Goal: Transaction & Acquisition: Book appointment/travel/reservation

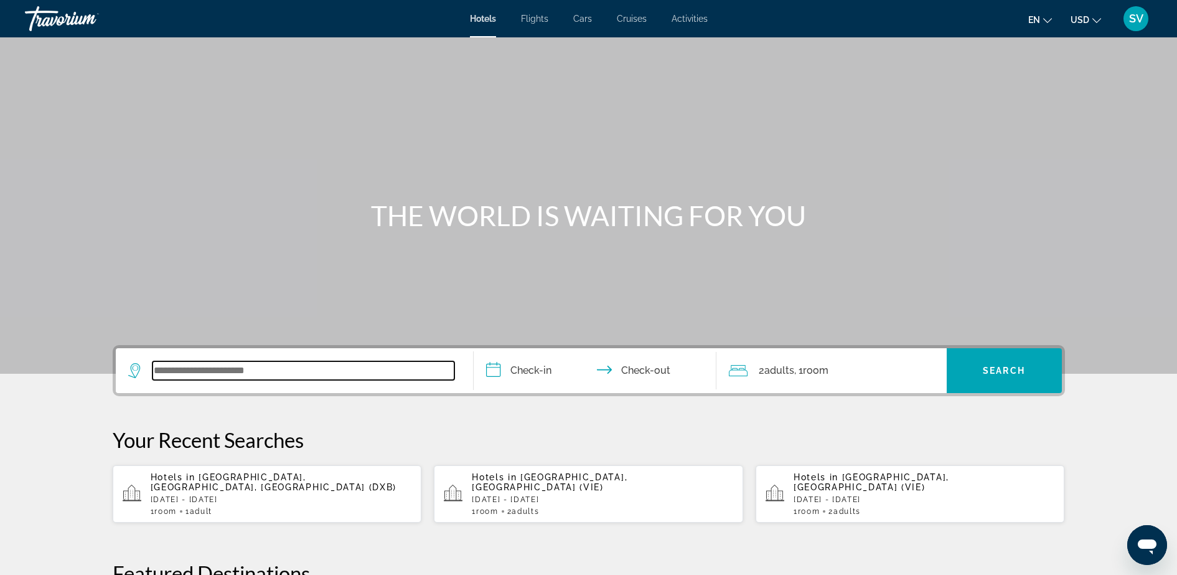
click at [263, 366] on input "Search widget" at bounding box center [304, 370] width 302 height 19
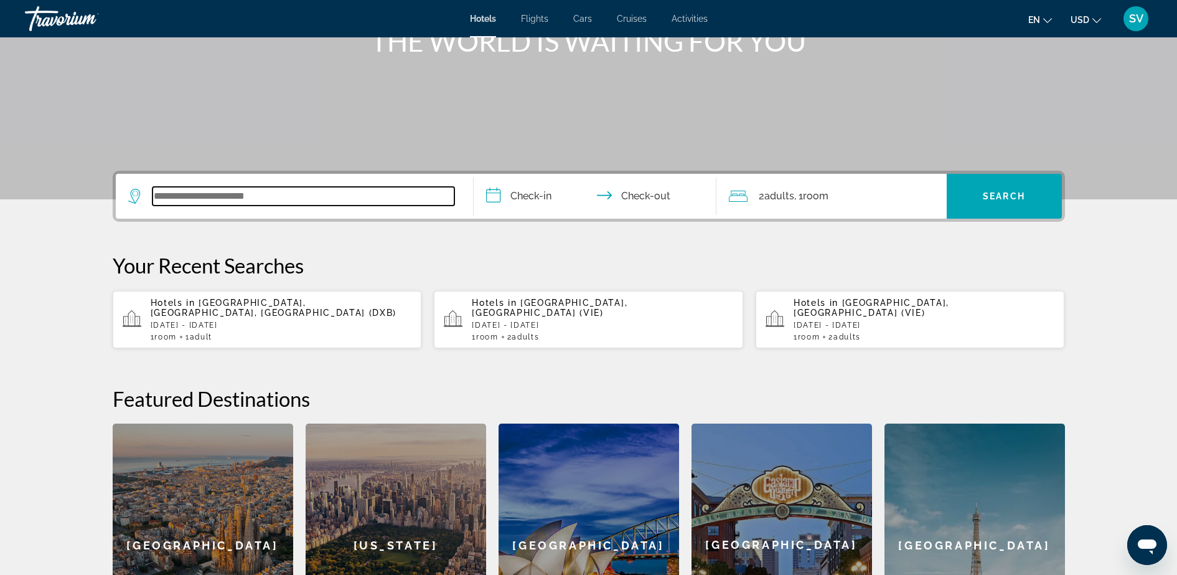
scroll to position [304, 0]
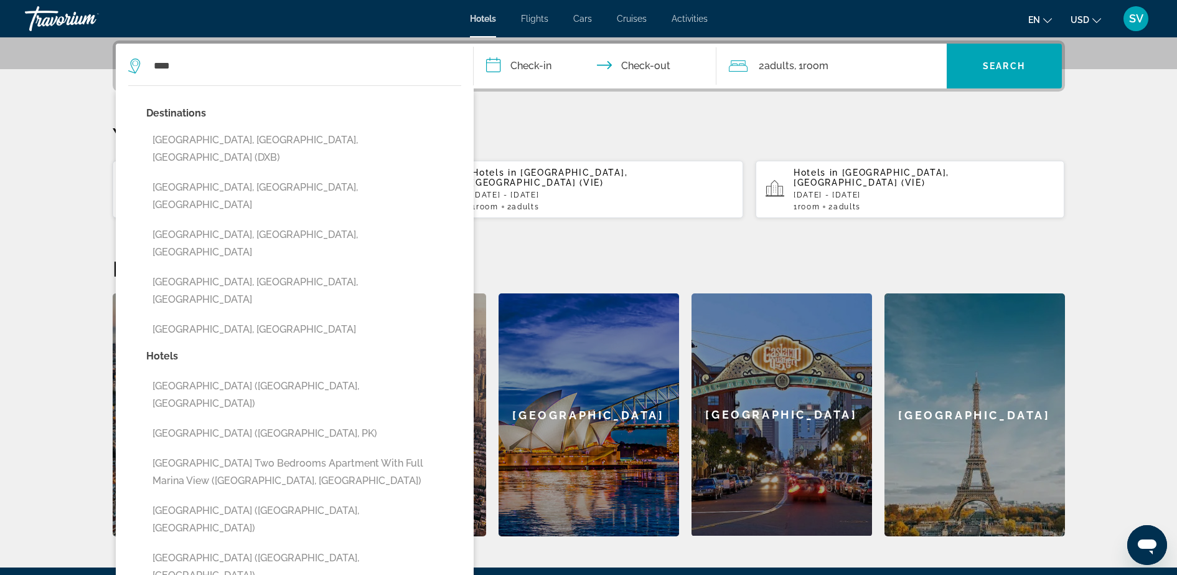
drag, startPoint x: 187, startPoint y: 138, endPoint x: 200, endPoint y: 130, distance: 15.1
click at [187, 139] on button "[GEOGRAPHIC_DATA], [GEOGRAPHIC_DATA], [GEOGRAPHIC_DATA] (DXB)" at bounding box center [303, 148] width 315 height 41
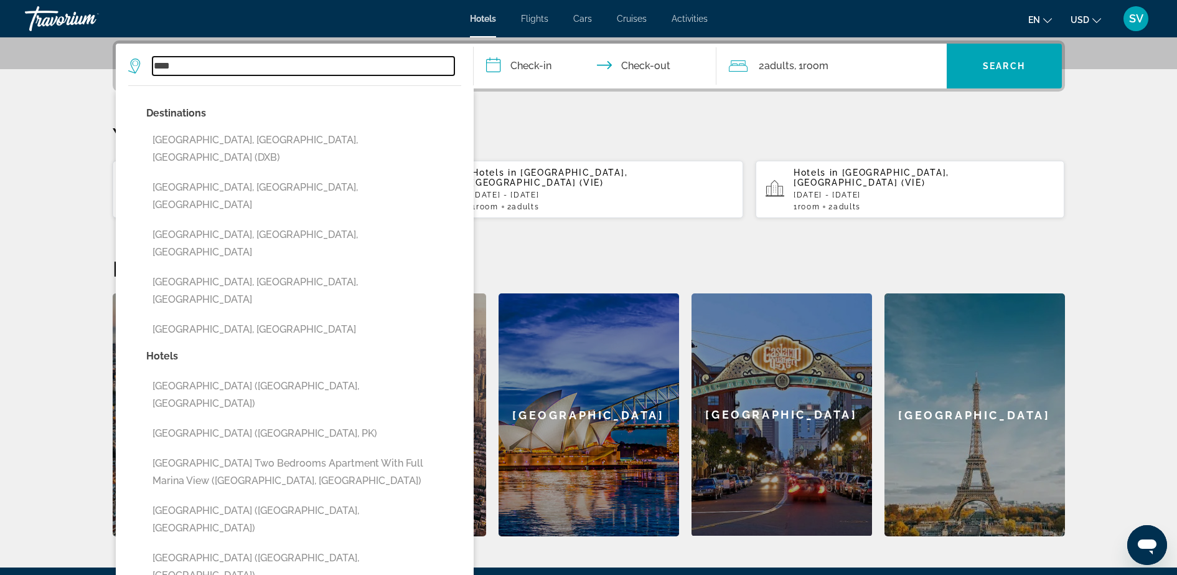
type input "**********"
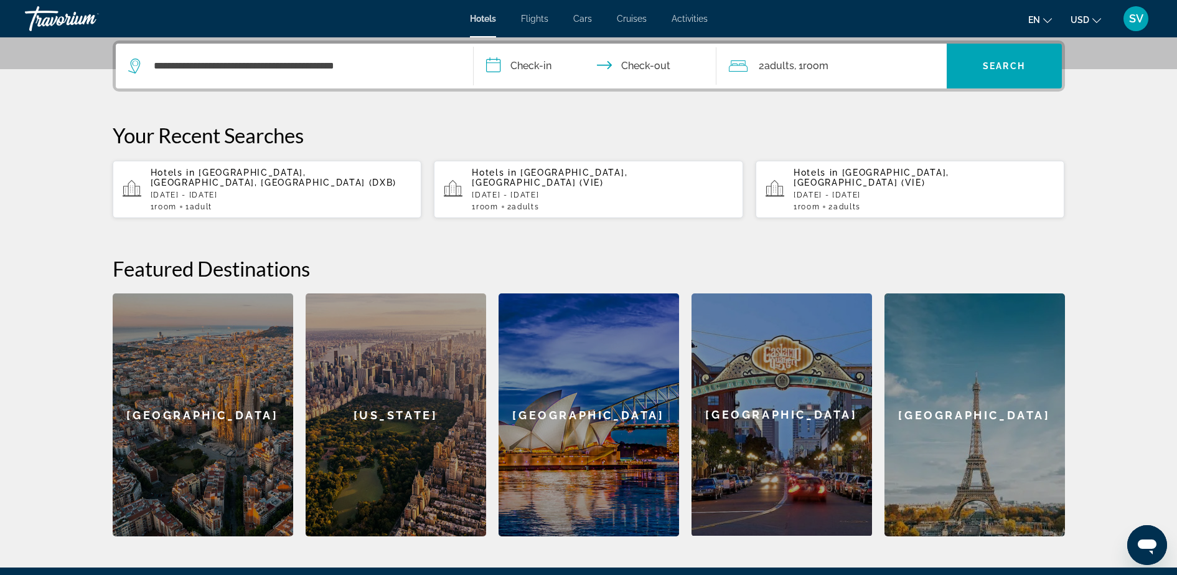
click at [514, 72] on input "**********" at bounding box center [598, 68] width 248 height 49
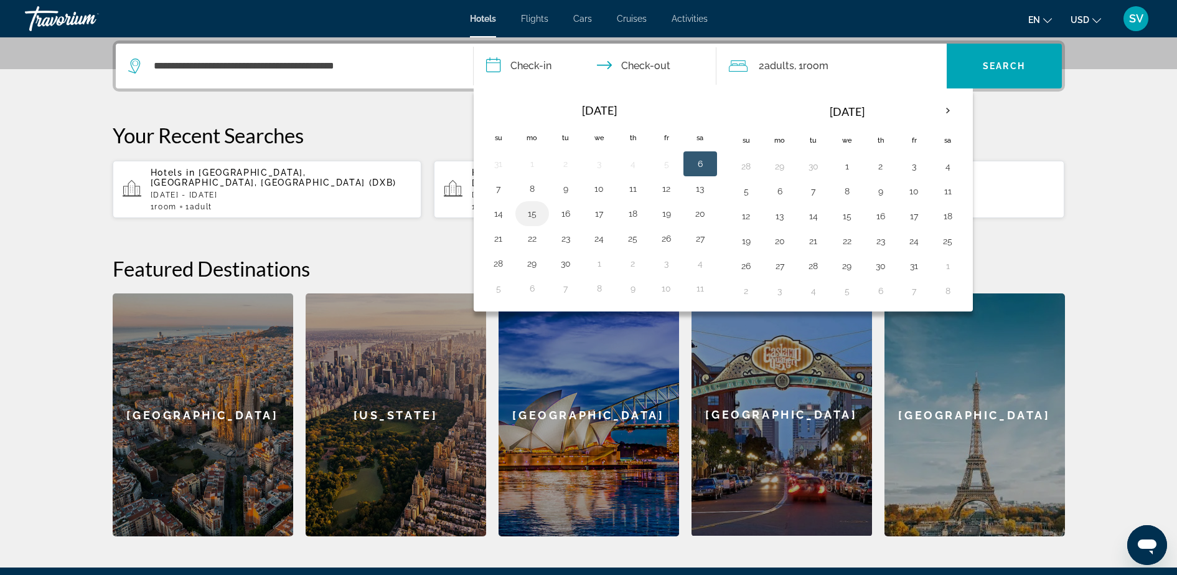
drag, startPoint x: 514, startPoint y: 72, endPoint x: 527, endPoint y: 211, distance: 140.1
click at [527, 211] on button "15" at bounding box center [532, 213] width 20 height 17
click at [560, 213] on button "16" at bounding box center [566, 213] width 20 height 17
type input "**********"
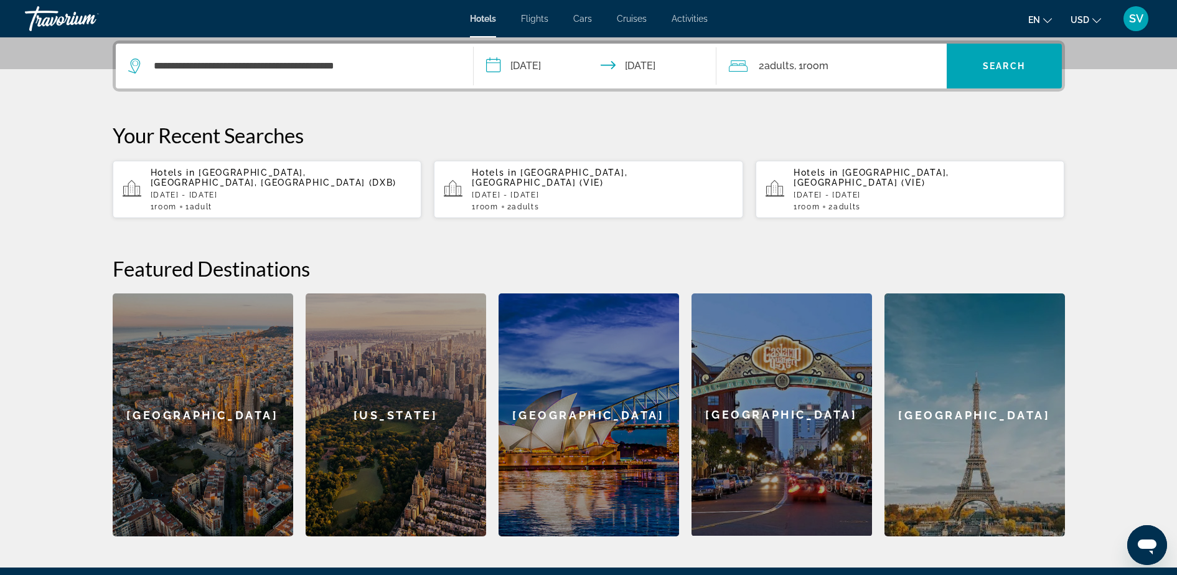
click at [818, 70] on span "Room" at bounding box center [816, 66] width 26 height 12
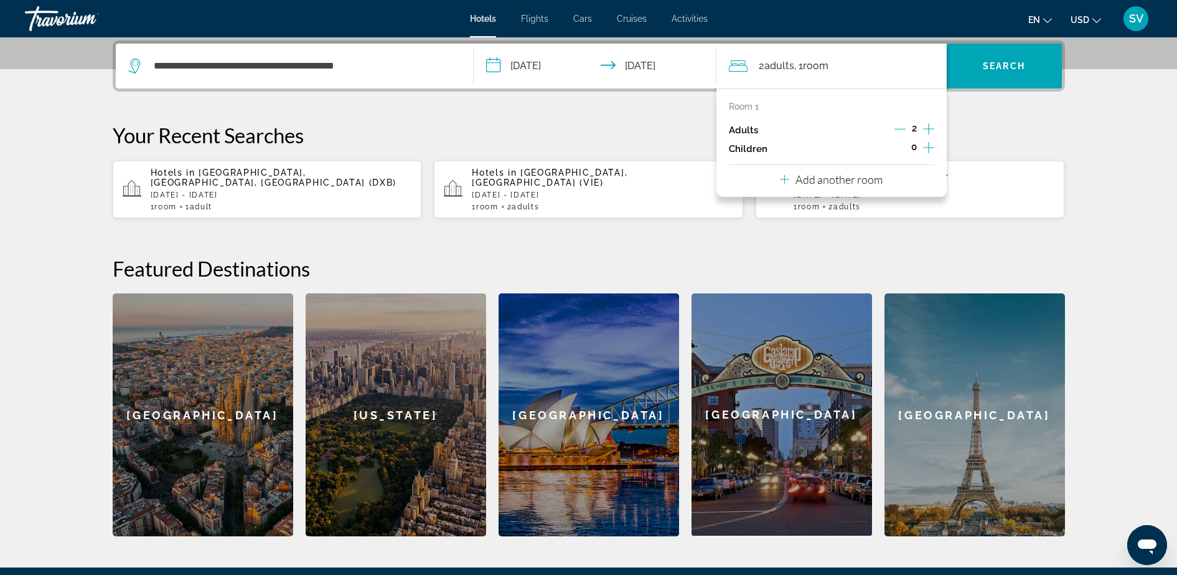
click at [899, 131] on icon "Decrement adults" at bounding box center [900, 128] width 11 height 11
click at [1027, 73] on span "Search widget" at bounding box center [1004, 66] width 115 height 30
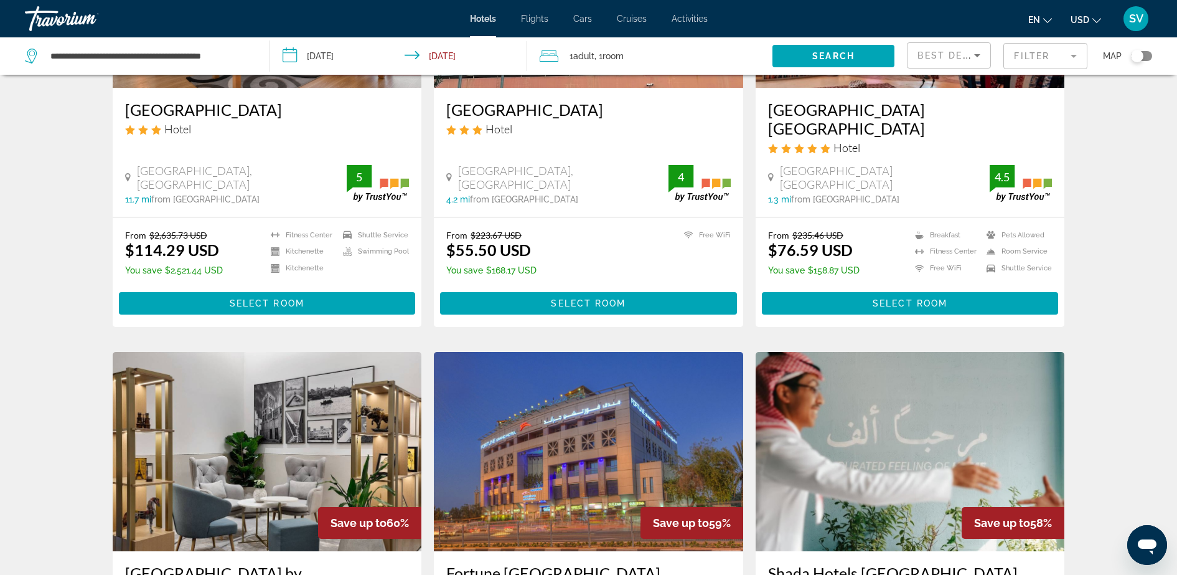
scroll to position [78, 0]
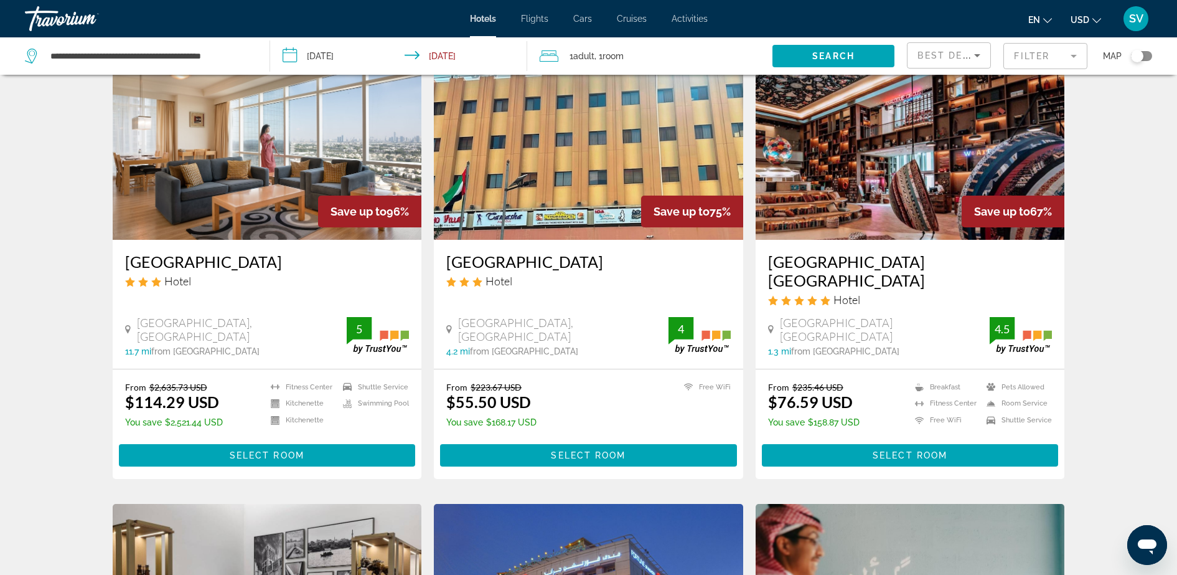
click at [905, 154] on img "Main content" at bounding box center [910, 139] width 309 height 199
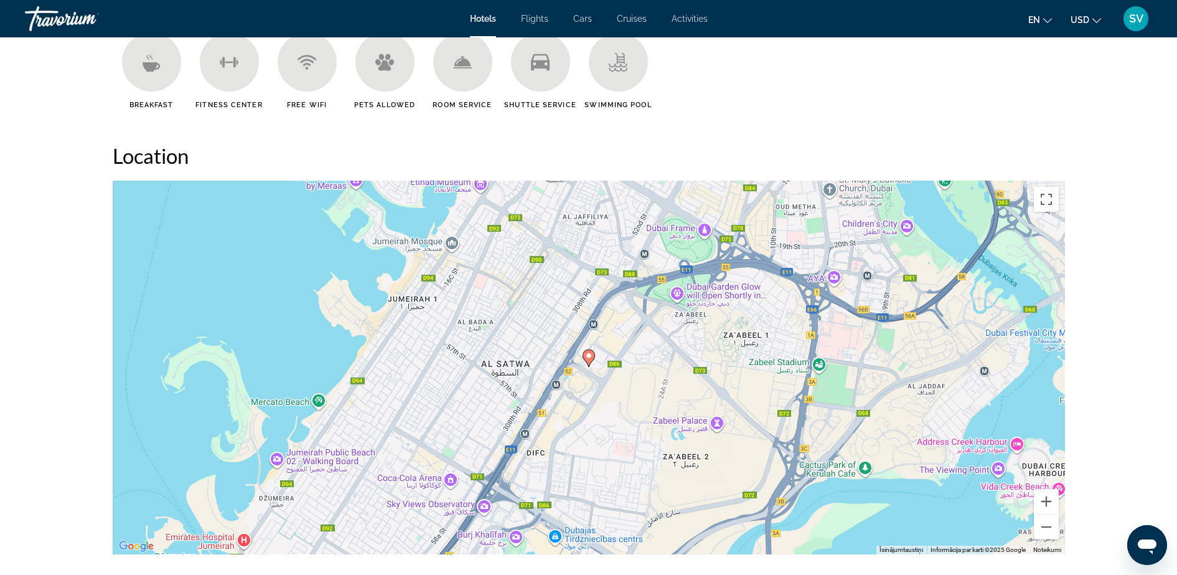
scroll to position [1167, 0]
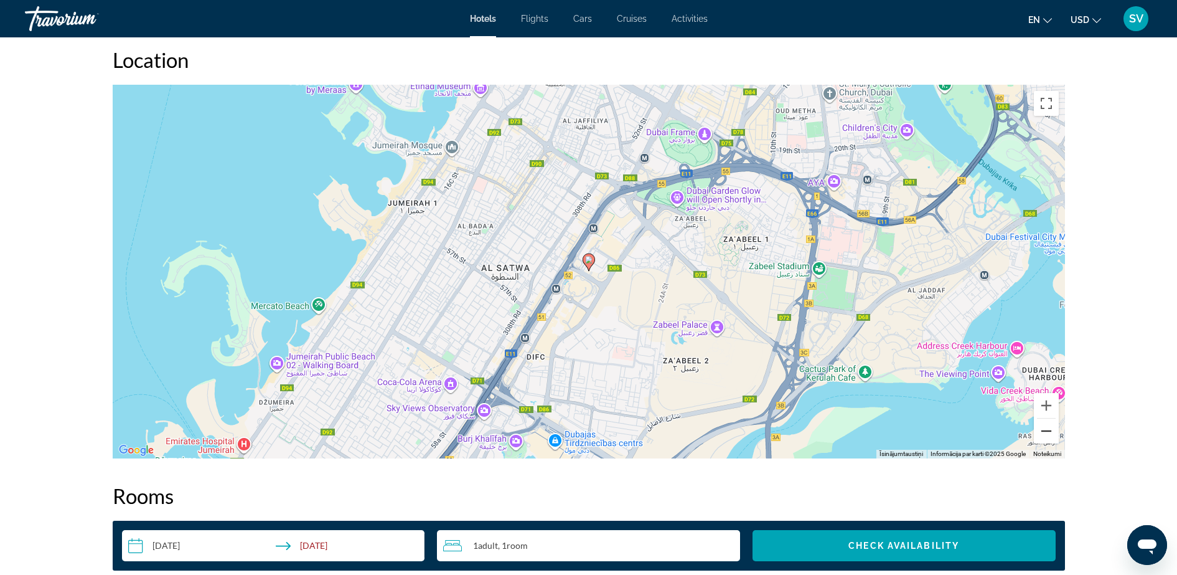
click at [1042, 428] on button "Tālināt" at bounding box center [1046, 430] width 25 height 25
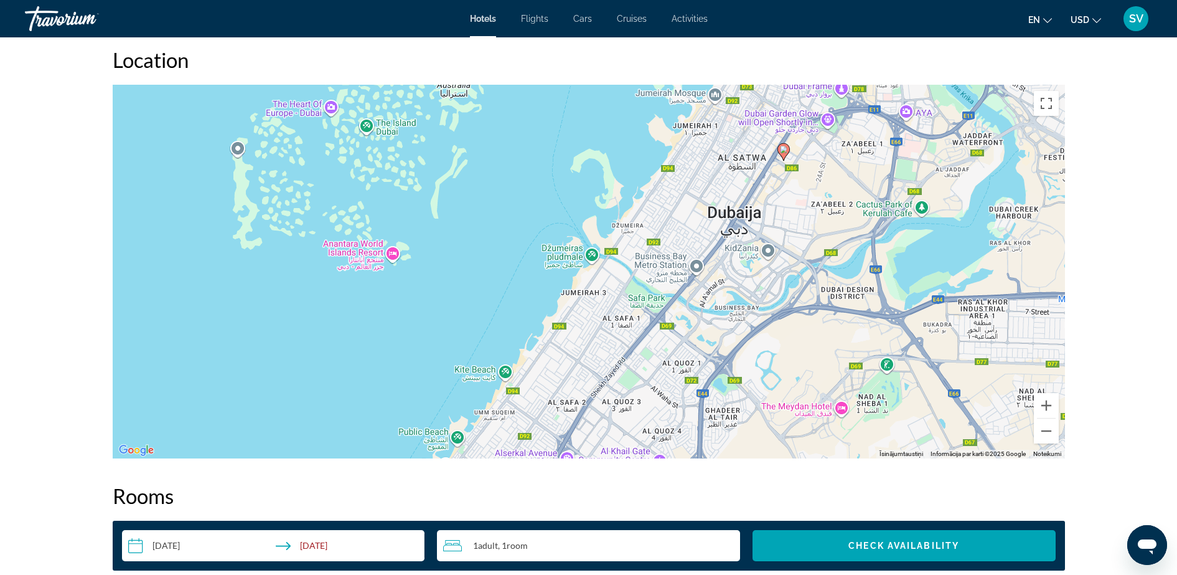
drag, startPoint x: 592, startPoint y: 310, endPoint x: 788, endPoint y: 199, distance: 225.3
click at [788, 199] on div "Lai aktivizētu vilkšanu ar tastatūru, nospiediet taustiņu kombināciju Alt + Ent…" at bounding box center [589, 272] width 953 height 374
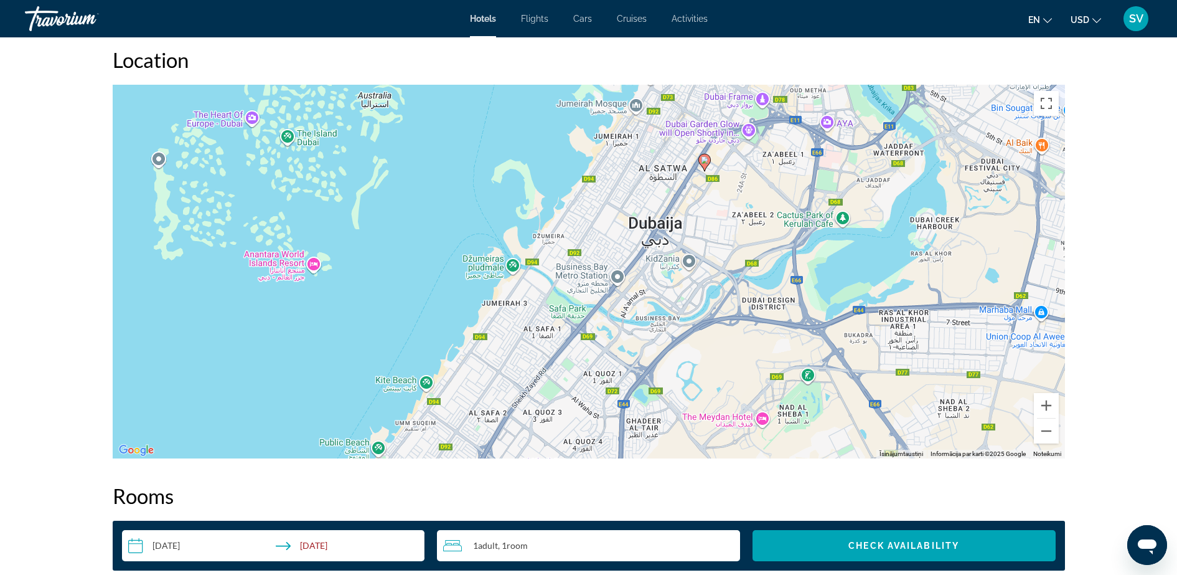
drag, startPoint x: 696, startPoint y: 294, endPoint x: 611, endPoint y: 307, distance: 86.3
click at [611, 307] on div "Lai aktivizētu vilkšanu ar tastatūru, nospiediet taustiņu kombināciju Alt + Ent…" at bounding box center [589, 272] width 953 height 374
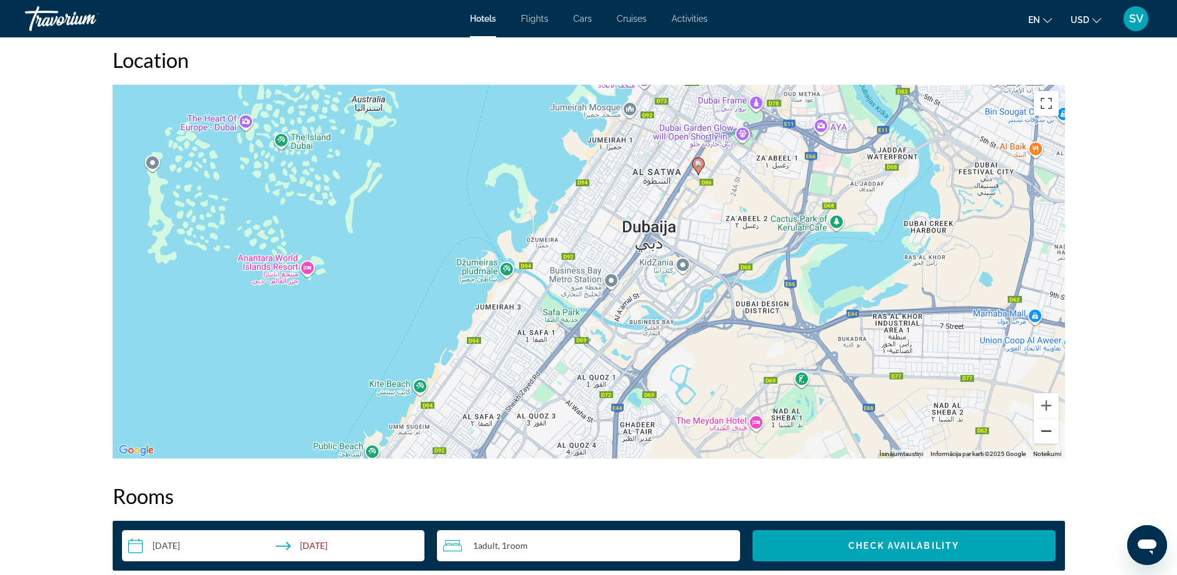
click at [1039, 431] on button "Tālināt" at bounding box center [1046, 430] width 25 height 25
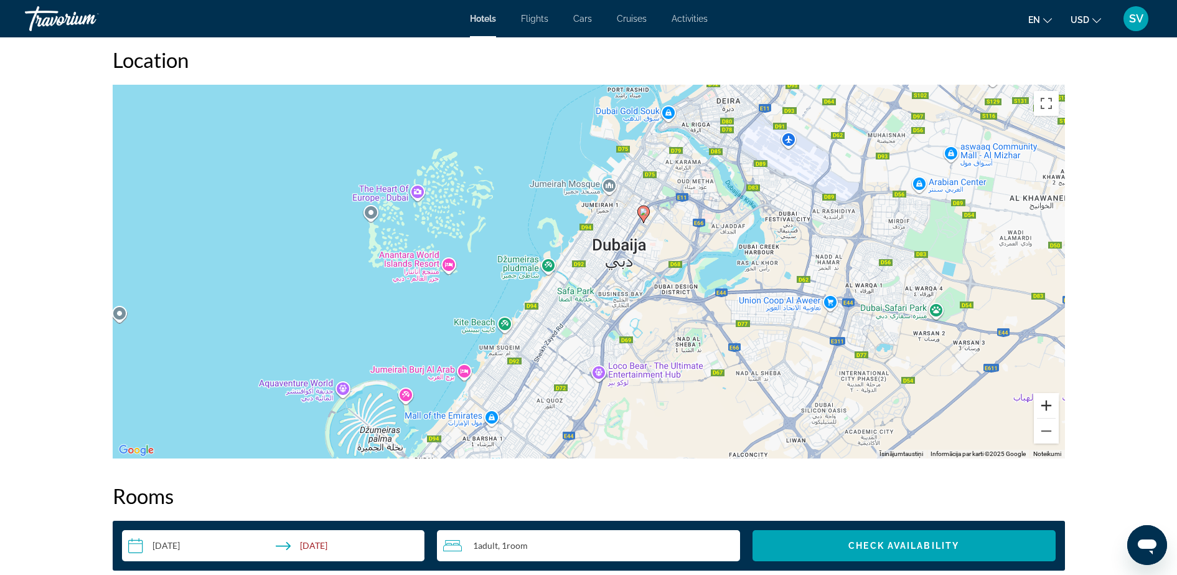
click at [1047, 403] on button "Tuvināt" at bounding box center [1046, 405] width 25 height 25
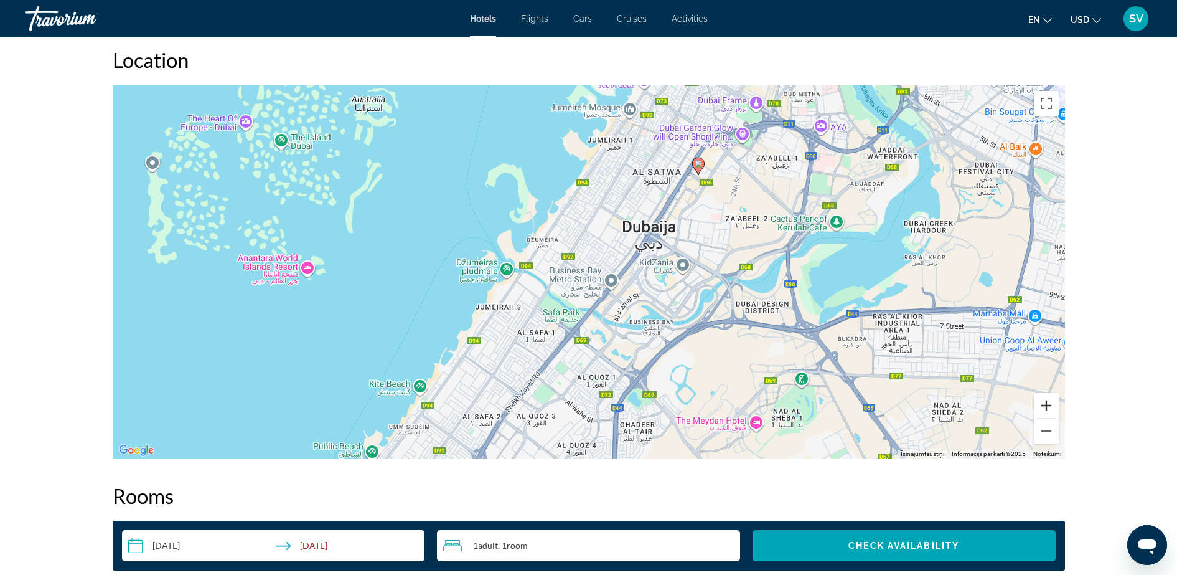
click at [1045, 400] on button "Tuvināt" at bounding box center [1046, 405] width 25 height 25
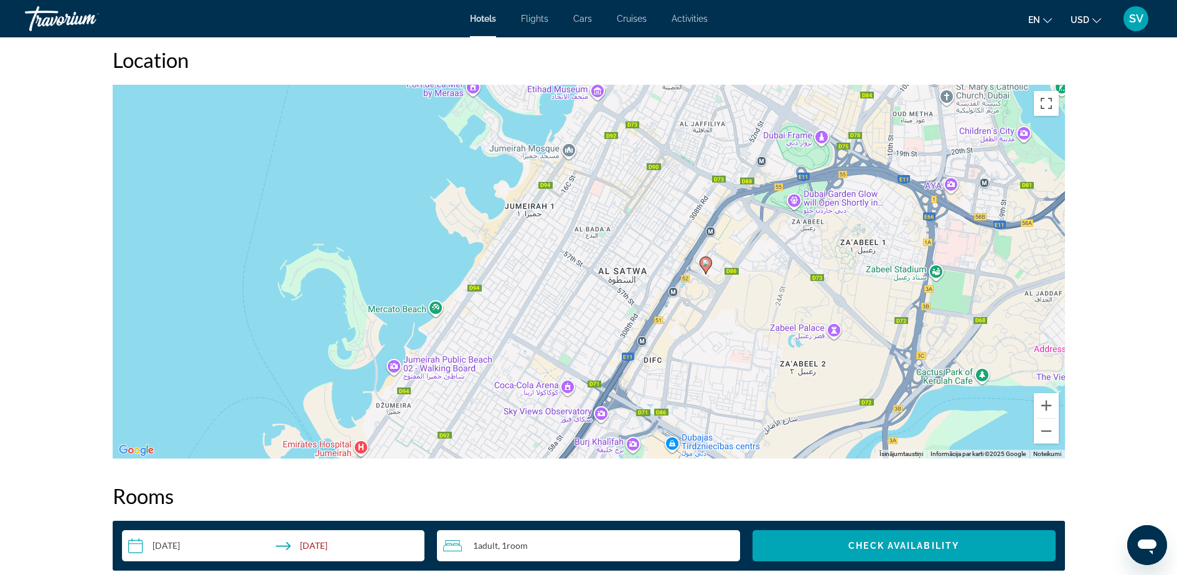
drag, startPoint x: 792, startPoint y: 160, endPoint x: 686, endPoint y: 364, distance: 230.0
click at [686, 364] on div "Lai aktivizētu vilkšanu ar tastatūru, nospiediet taustiņu kombināciju Alt + Ent…" at bounding box center [589, 272] width 953 height 374
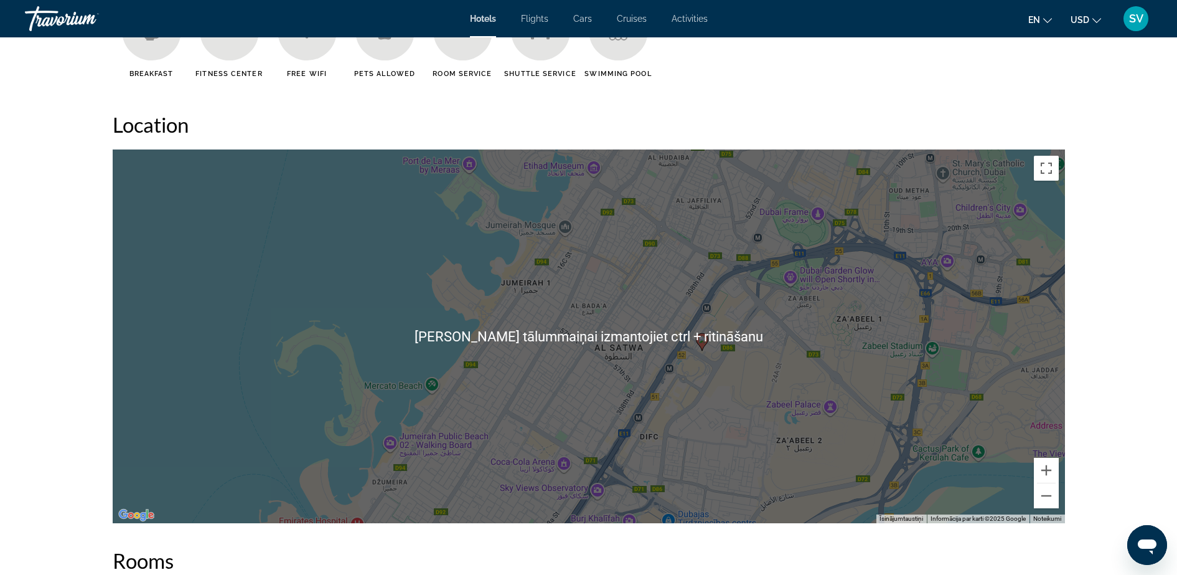
scroll to position [1090, 0]
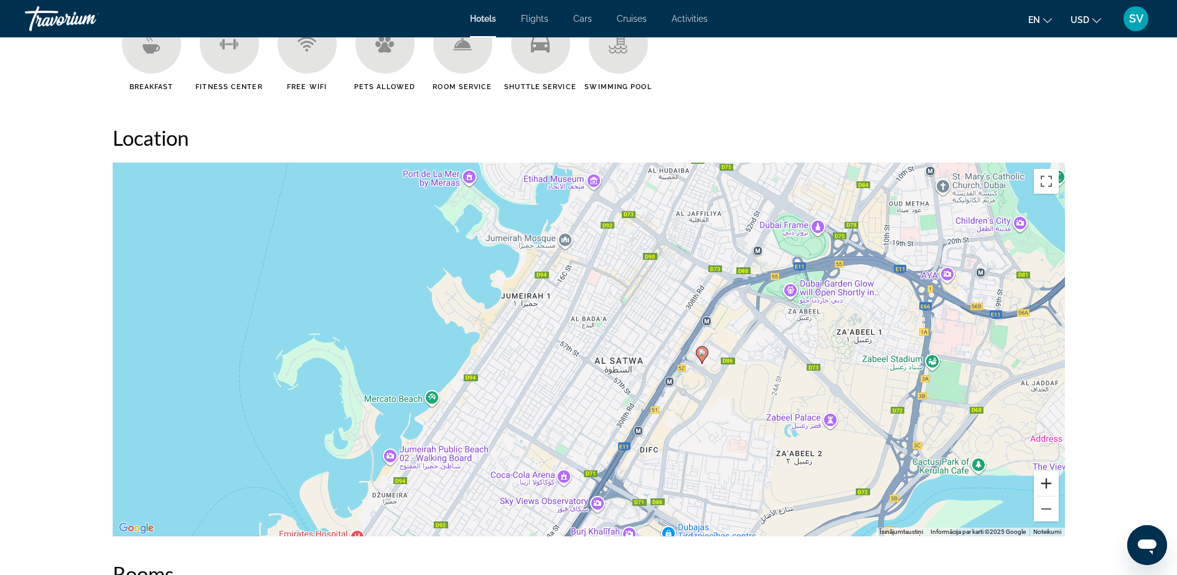
click at [1039, 483] on button "Tuvināt" at bounding box center [1046, 483] width 25 height 25
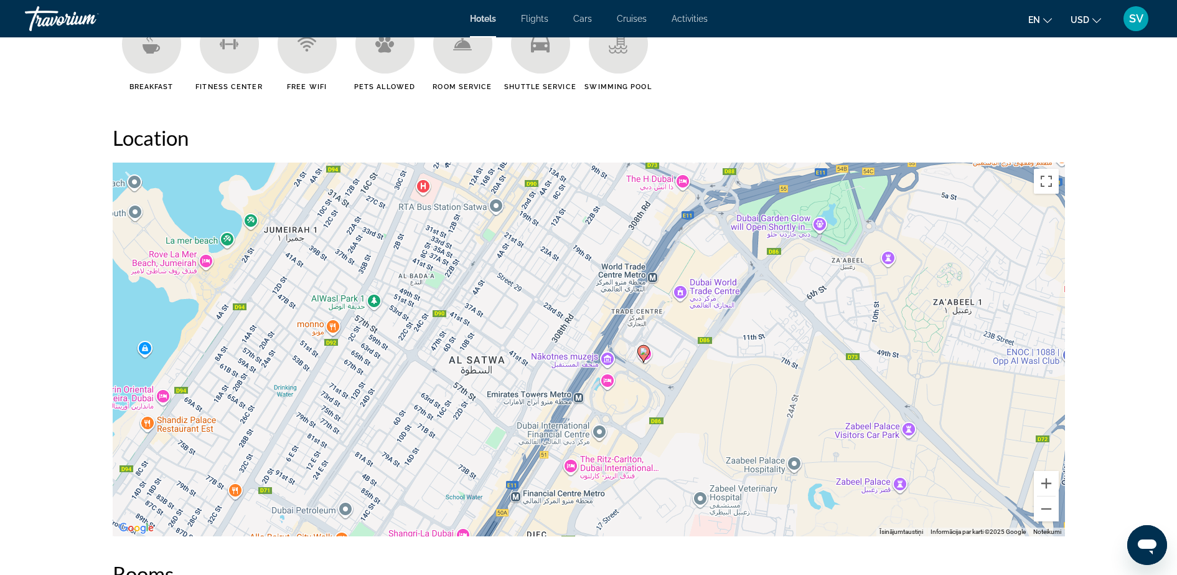
drag, startPoint x: 814, startPoint y: 355, endPoint x: 662, endPoint y: 351, distance: 151.4
click at [662, 350] on div "Lai aktivizētu vilkšanu ar tastatūru, nospiediet taustiņu kombināciju Alt + Ent…" at bounding box center [589, 350] width 953 height 374
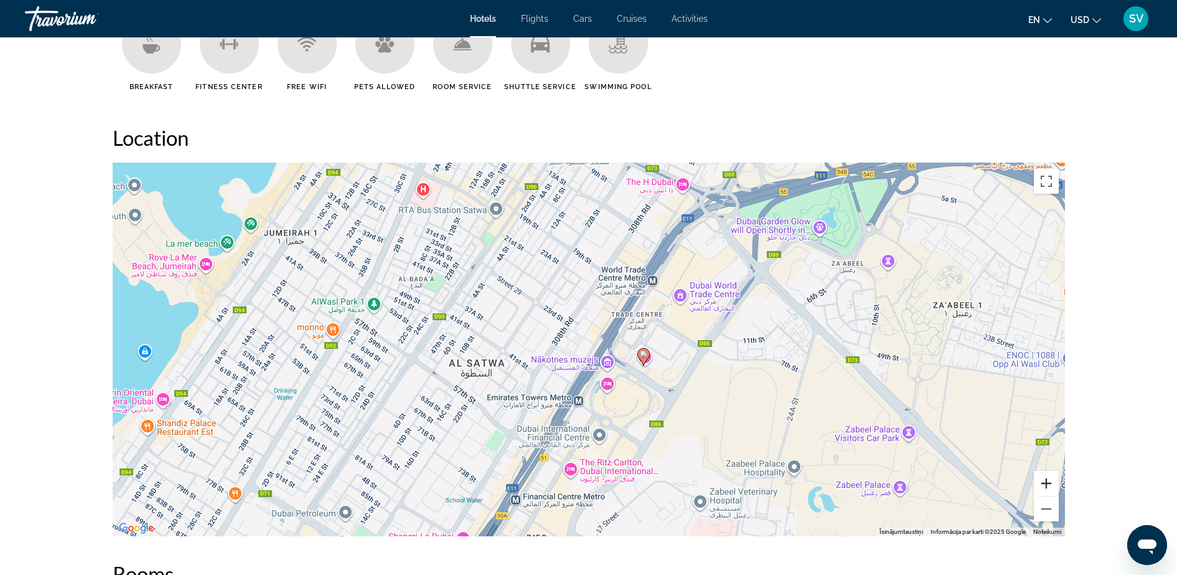
click at [1047, 482] on button "Tuvināt" at bounding box center [1046, 483] width 25 height 25
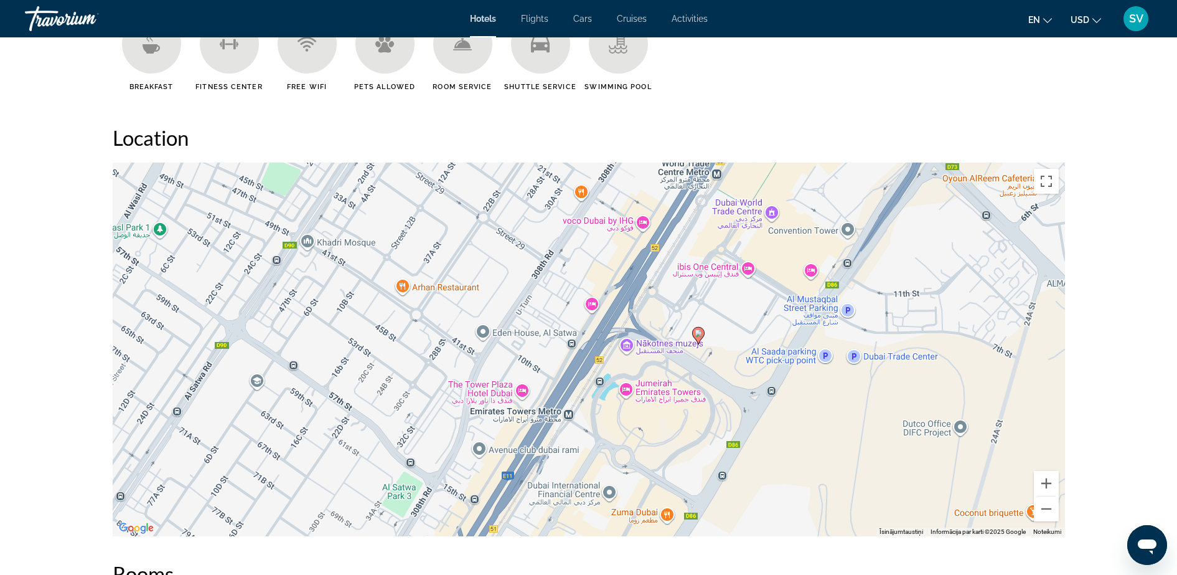
drag, startPoint x: 715, startPoint y: 378, endPoint x: 715, endPoint y: 345, distance: 33.0
click at [715, 345] on div "Lai aktivizētu vilkšanu ar tastatūru, nospiediet taustiņu kombināciju Alt + Ent…" at bounding box center [589, 350] width 953 height 374
click at [1047, 512] on button "Tālināt" at bounding box center [1046, 508] width 25 height 25
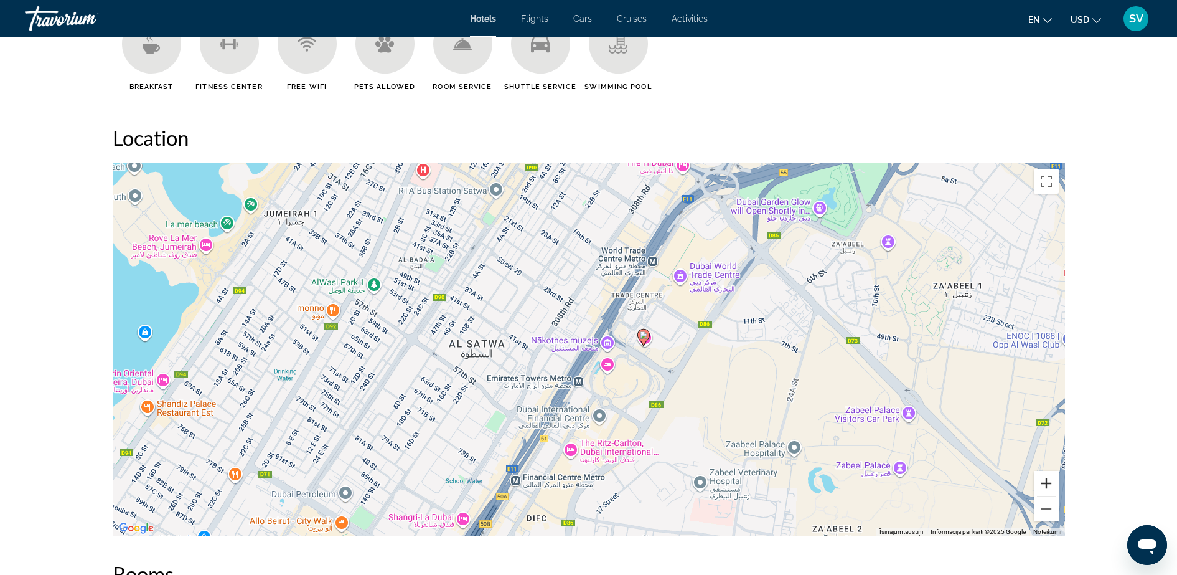
click at [1046, 478] on button "Tuvināt" at bounding box center [1046, 483] width 25 height 25
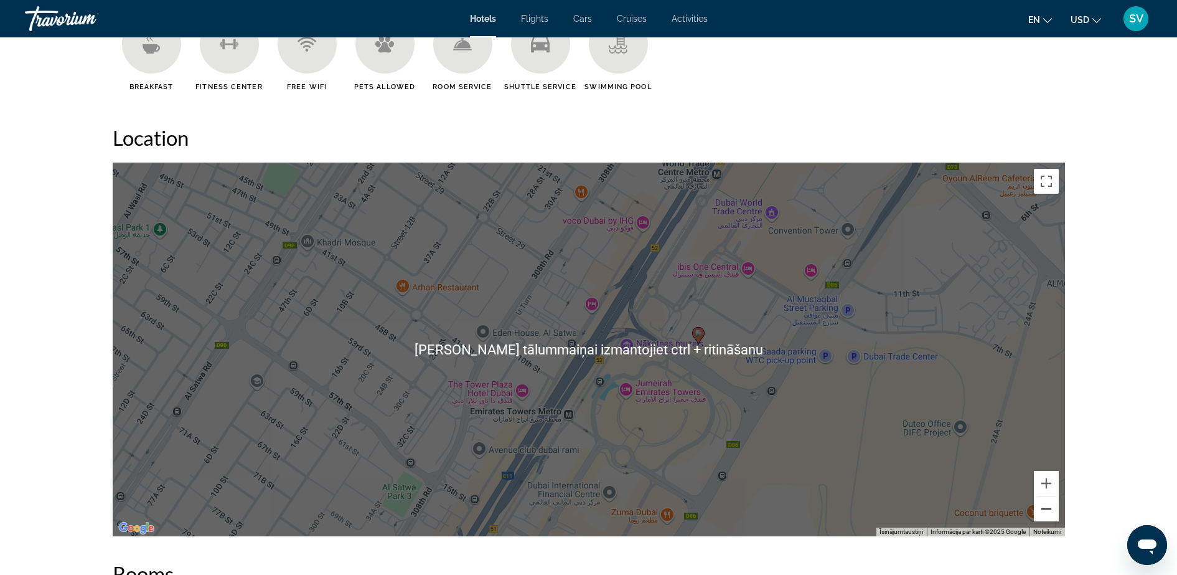
click at [1047, 514] on button "Tālināt" at bounding box center [1046, 508] width 25 height 25
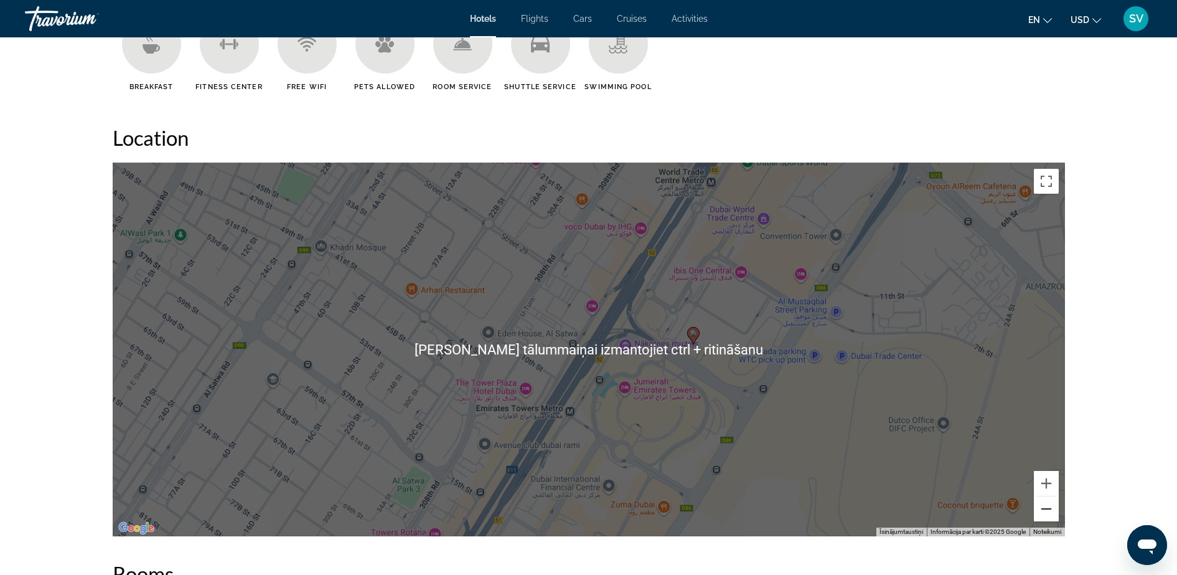
click at [1046, 514] on button "Tālināt" at bounding box center [1046, 508] width 25 height 25
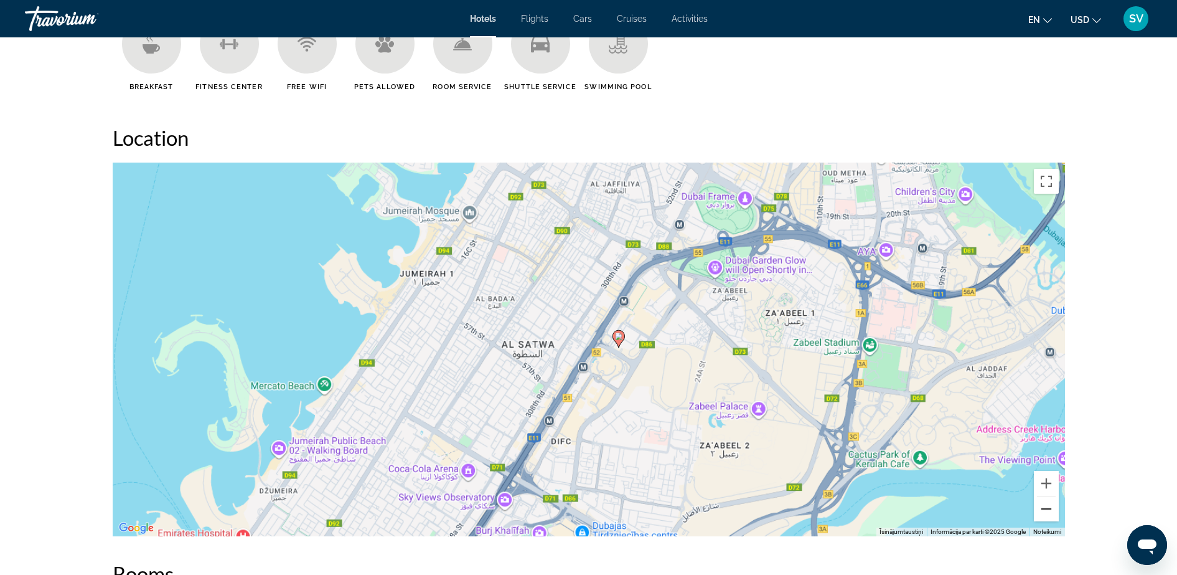
click at [1043, 511] on button "Tālināt" at bounding box center [1046, 508] width 25 height 25
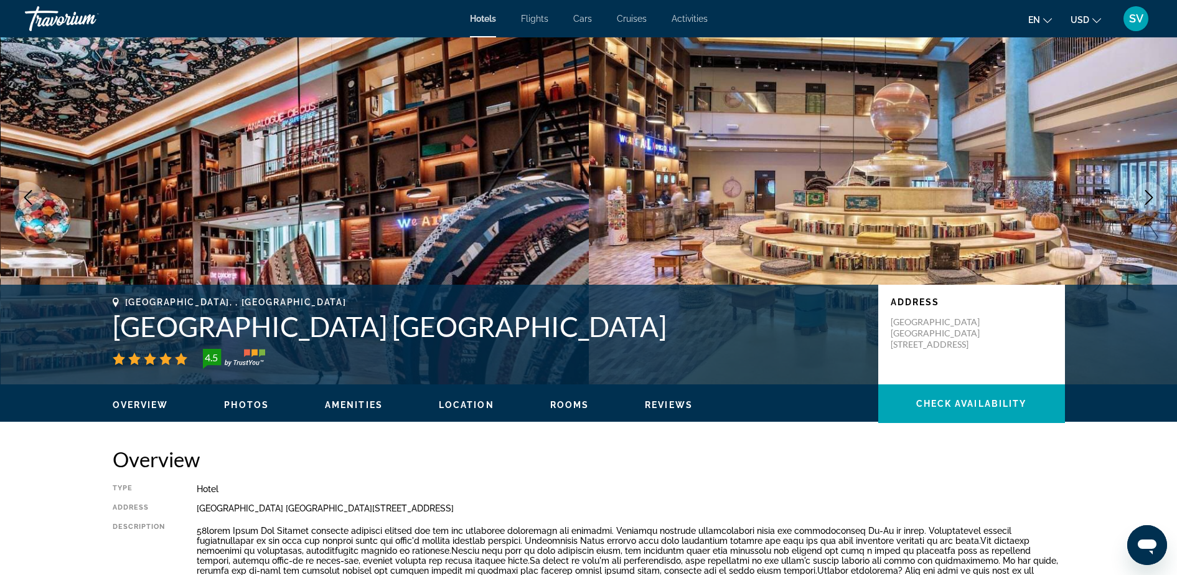
scroll to position [0, 0]
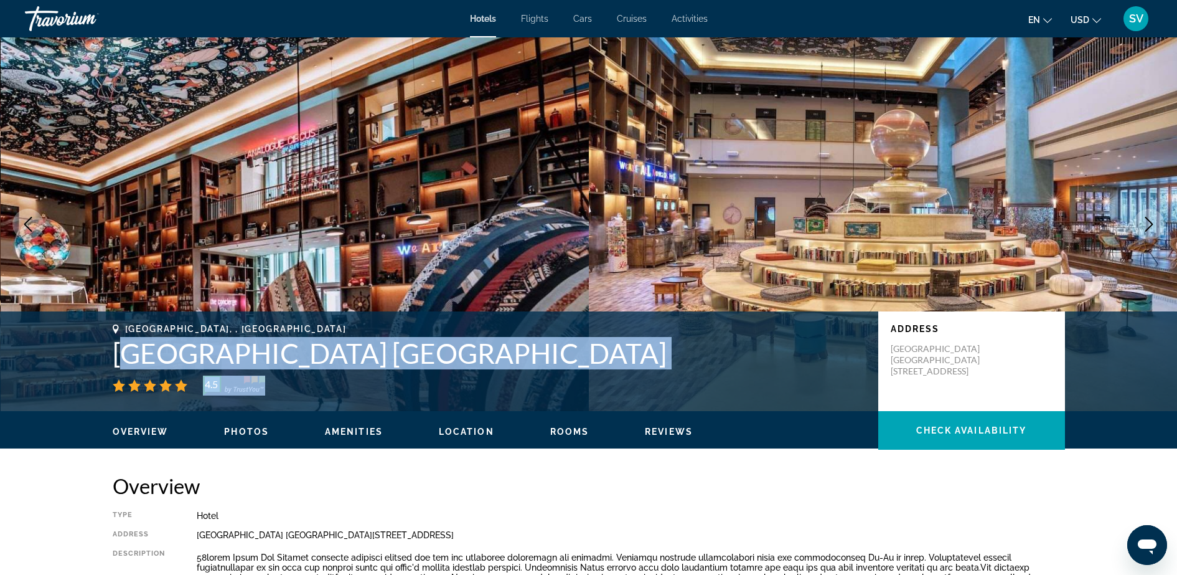
drag, startPoint x: 122, startPoint y: 354, endPoint x: 406, endPoint y: 379, distance: 285.1
click at [406, 379] on div "[GEOGRAPHIC_DATA], , [GEOGRAPHIC_DATA] [GEOGRAPHIC_DATA] [GEOGRAPHIC_DATA] 4.5" at bounding box center [489, 360] width 753 height 72
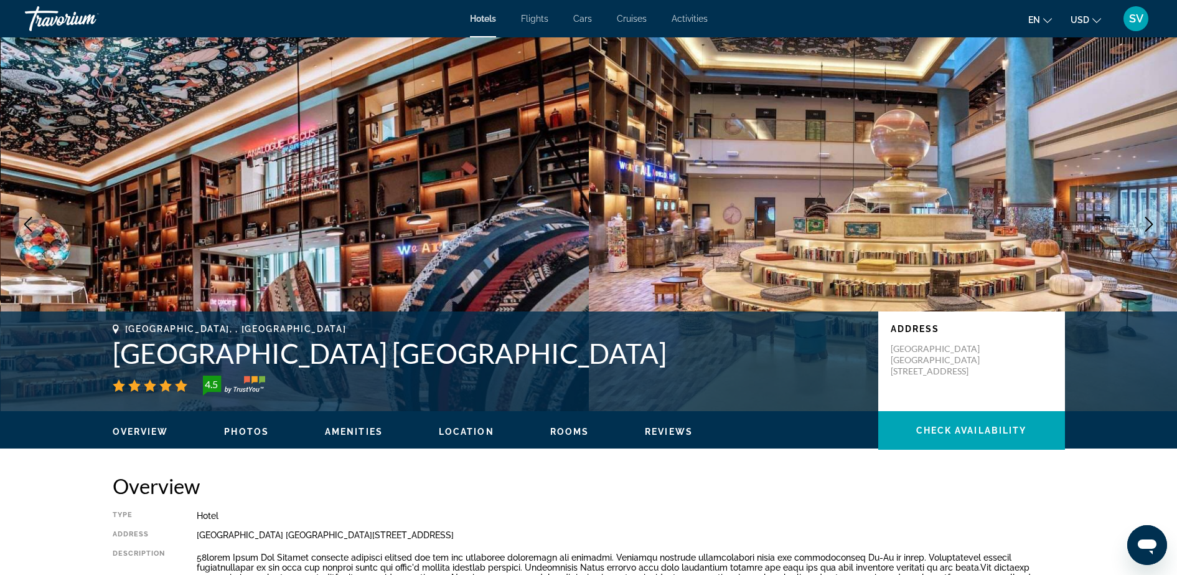
click at [117, 341] on h1 "[GEOGRAPHIC_DATA] [GEOGRAPHIC_DATA]" at bounding box center [489, 353] width 753 height 32
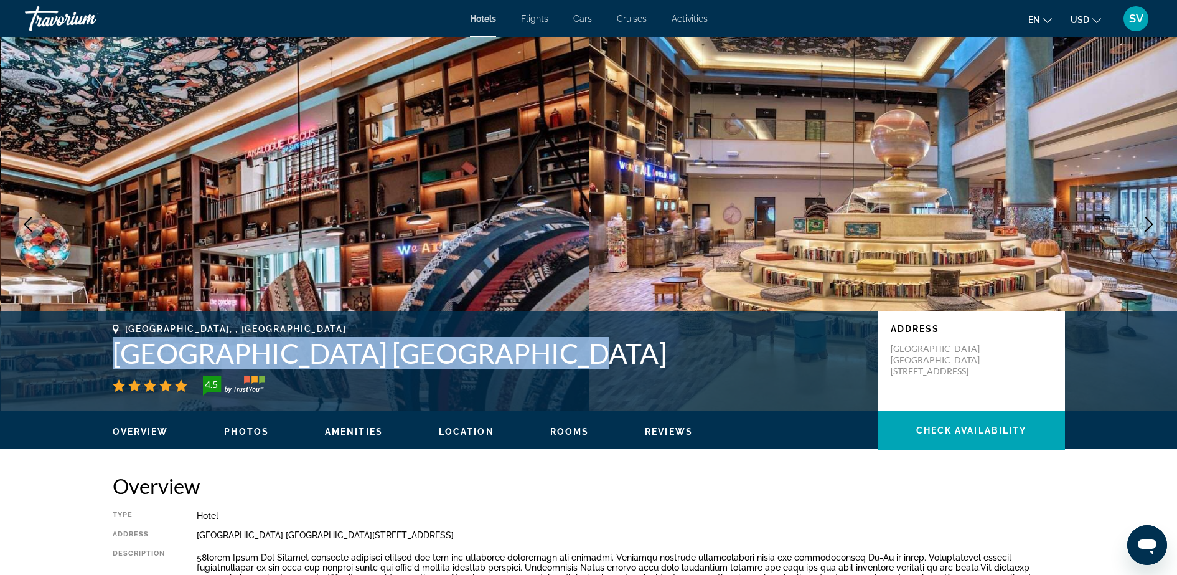
drag, startPoint x: 116, startPoint y: 346, endPoint x: 512, endPoint y: 365, distance: 397.1
click at [512, 365] on h1 "[GEOGRAPHIC_DATA] [GEOGRAPHIC_DATA]" at bounding box center [489, 353] width 753 height 32
copy h1 "[GEOGRAPHIC_DATA] [GEOGRAPHIC_DATA]"
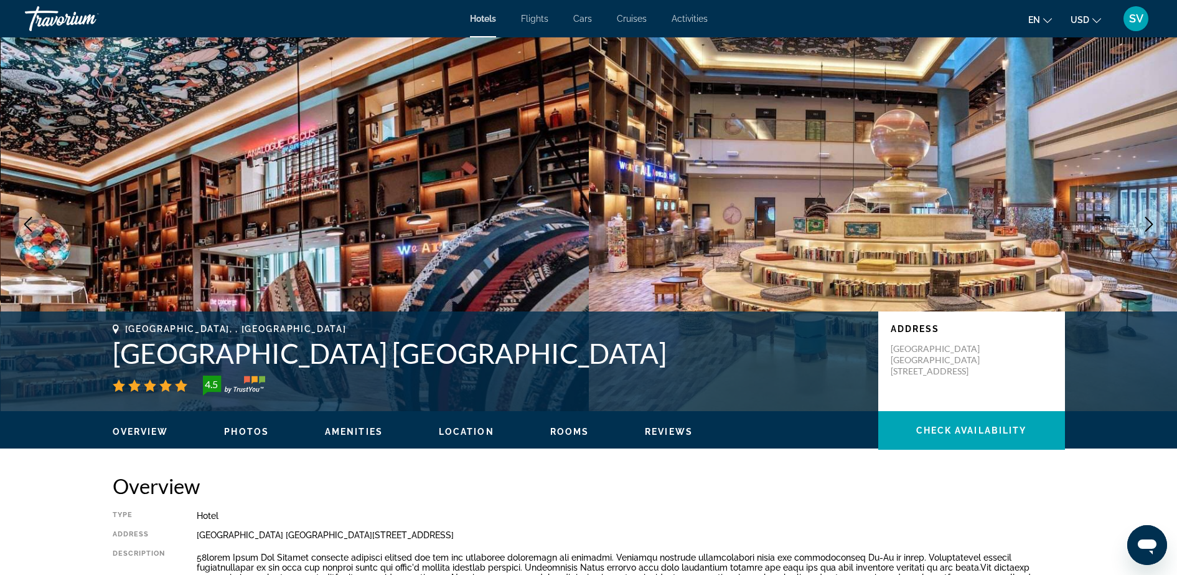
click at [256, 21] on div "Hotels Flights Cars Cruises Activities Hotels Flights Cars Cruises Activities e…" at bounding box center [588, 18] width 1177 height 32
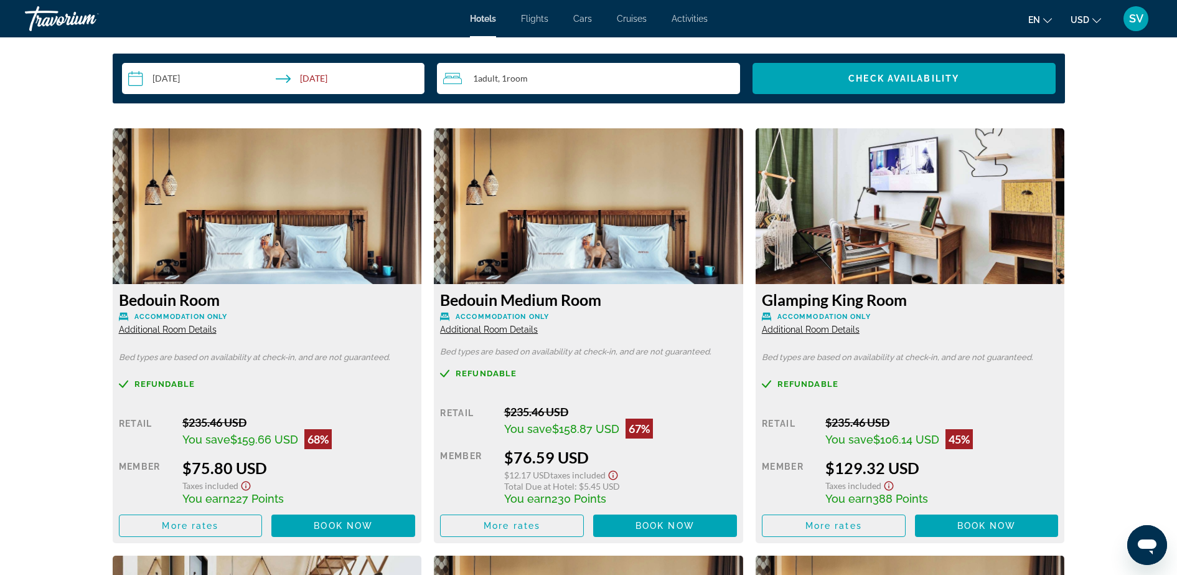
scroll to position [1790, 0]
